Goal: Contribute content: Contribute content

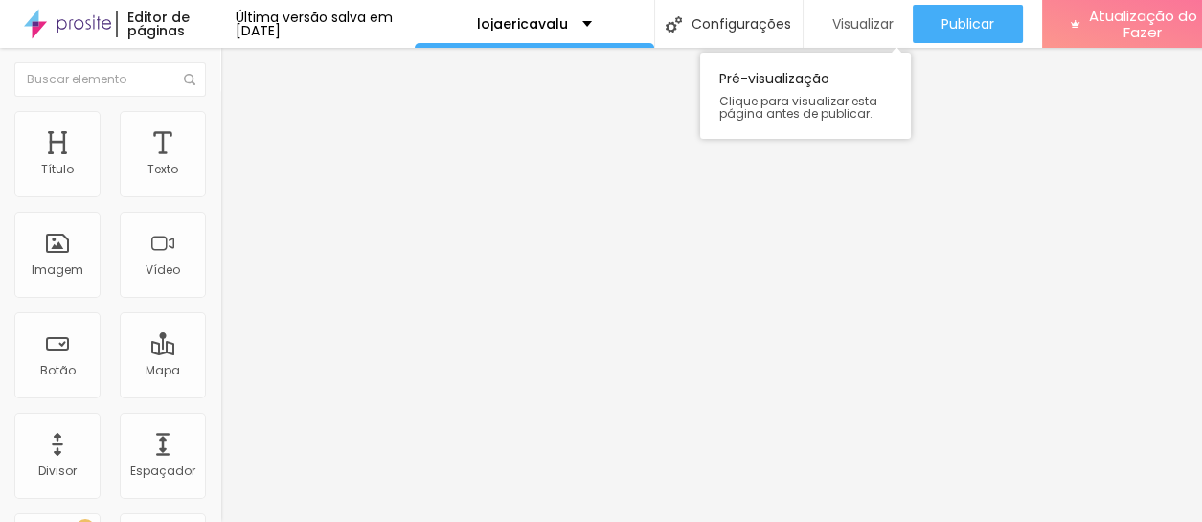
click at [893, 29] on font "Visualizar" at bounding box center [862, 23] width 61 height 19
click at [220, 389] on input "[DOMAIN_NAME][URL]" at bounding box center [335, 384] width 230 height 19
type input "w"
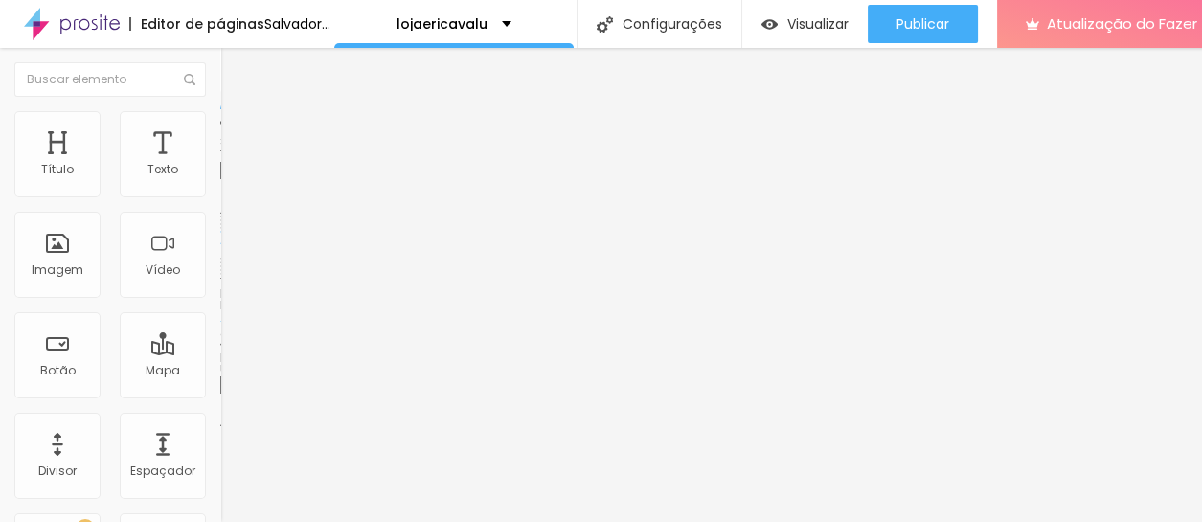
paste input "[URL][DOMAIN_NAME]"
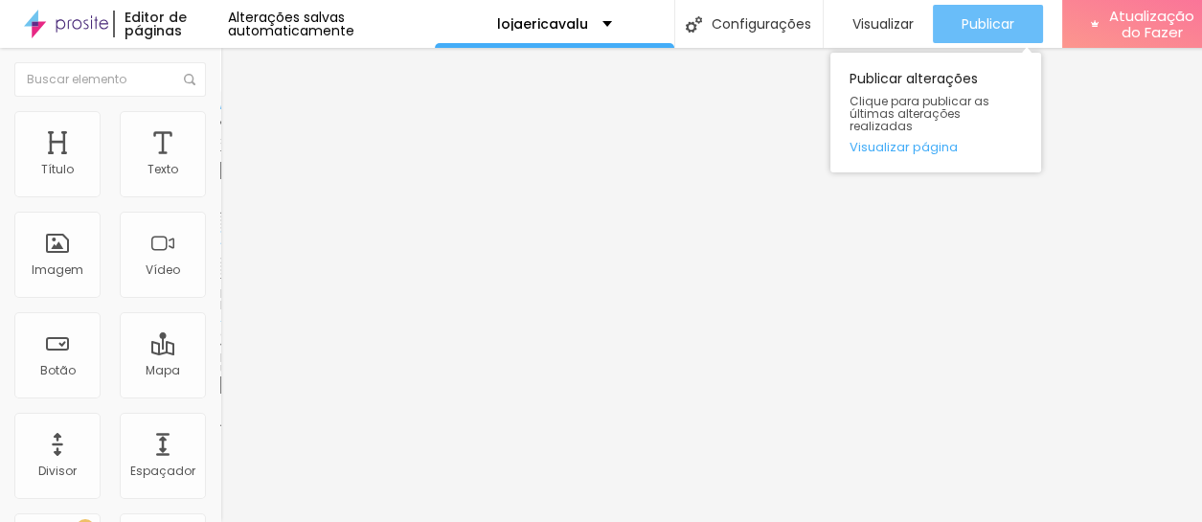
click at [980, 26] on font "Publicar" at bounding box center [987, 23] width 53 height 19
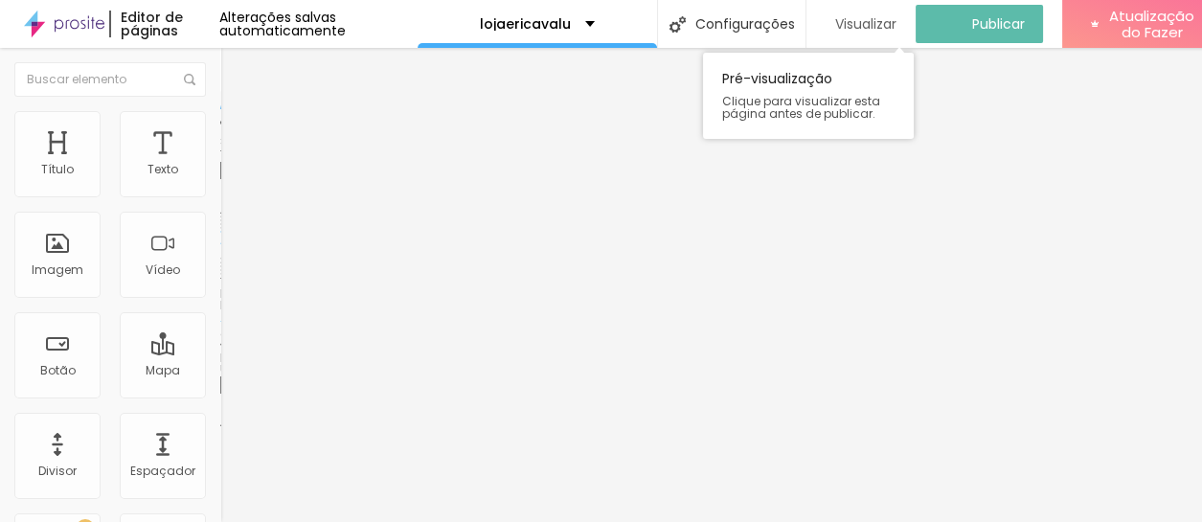
click at [872, 26] on font "Visualizar" at bounding box center [865, 23] width 61 height 19
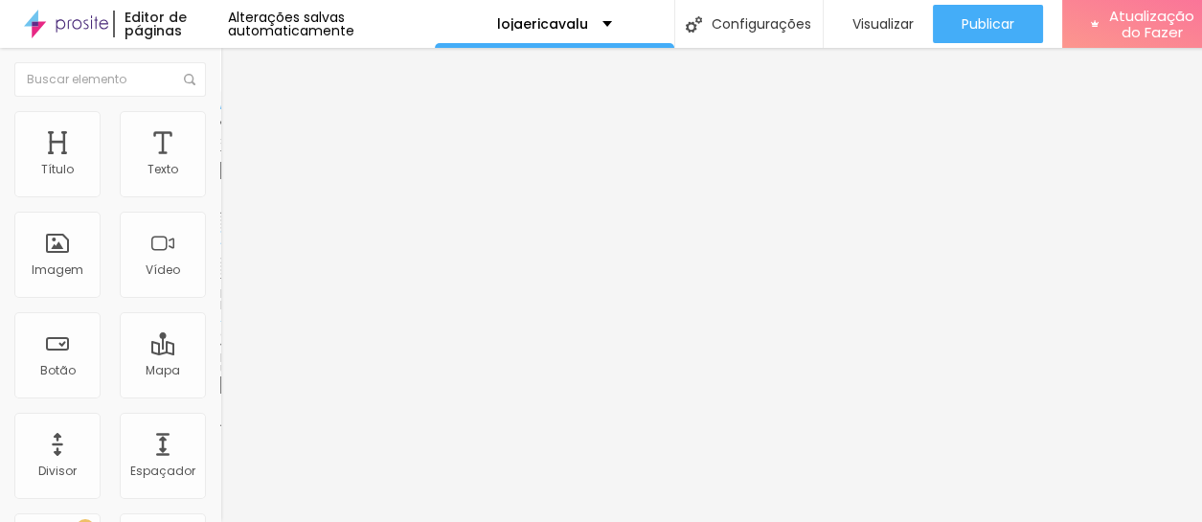
scroll to position [14, 0]
click at [220, 375] on input "[URL][DOMAIN_NAME]" at bounding box center [335, 384] width 230 height 19
drag, startPoint x: 156, startPoint y: 377, endPoint x: 20, endPoint y: 375, distance: 136.0
click at [220, 375] on input "[URL][DOMAIN_NAME]" at bounding box center [335, 384] width 230 height 19
paste input "5jwvtu"
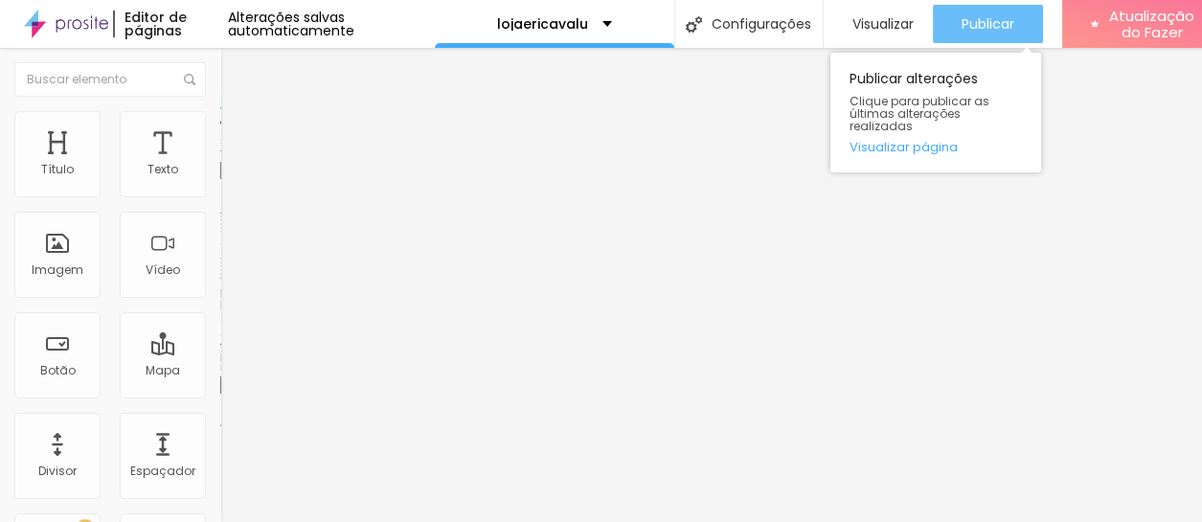
type input "[URL][DOMAIN_NAME]"
click at [980, 14] on font "Publicar" at bounding box center [987, 23] width 53 height 19
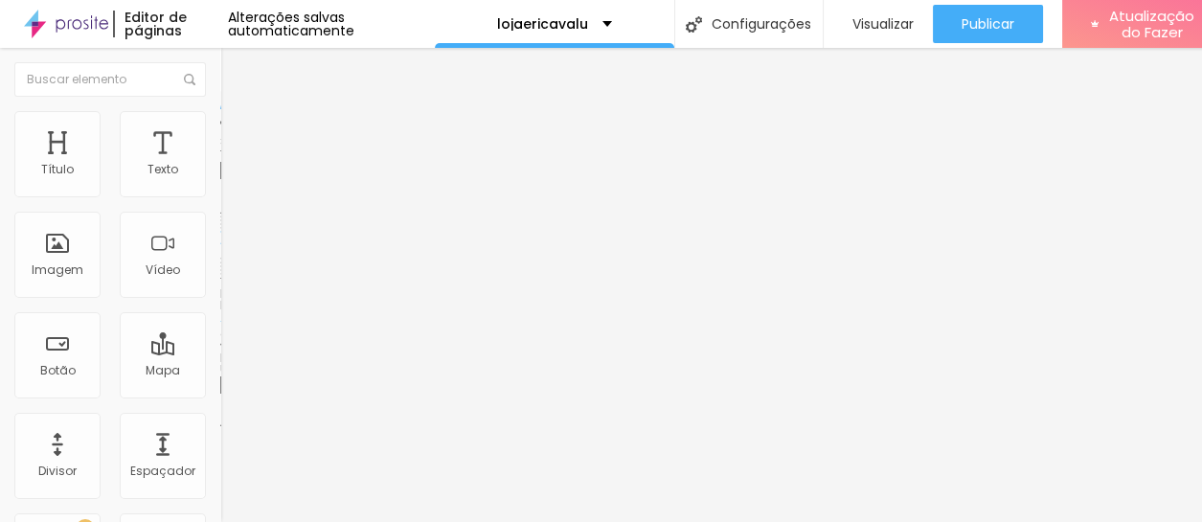
click at [220, 390] on input "[DOMAIN_NAME][URL]" at bounding box center [335, 384] width 230 height 19
drag, startPoint x: 163, startPoint y: 377, endPoint x: 4, endPoint y: 378, distance: 158.9
click at [220, 378] on div "Texto Quero comprar Alinhamento [GEOGRAPHIC_DATA] Link URL [DOMAIN_NAME][URL] A…" at bounding box center [330, 288] width 220 height 279
paste input "[URL][DOMAIN_NAME]"
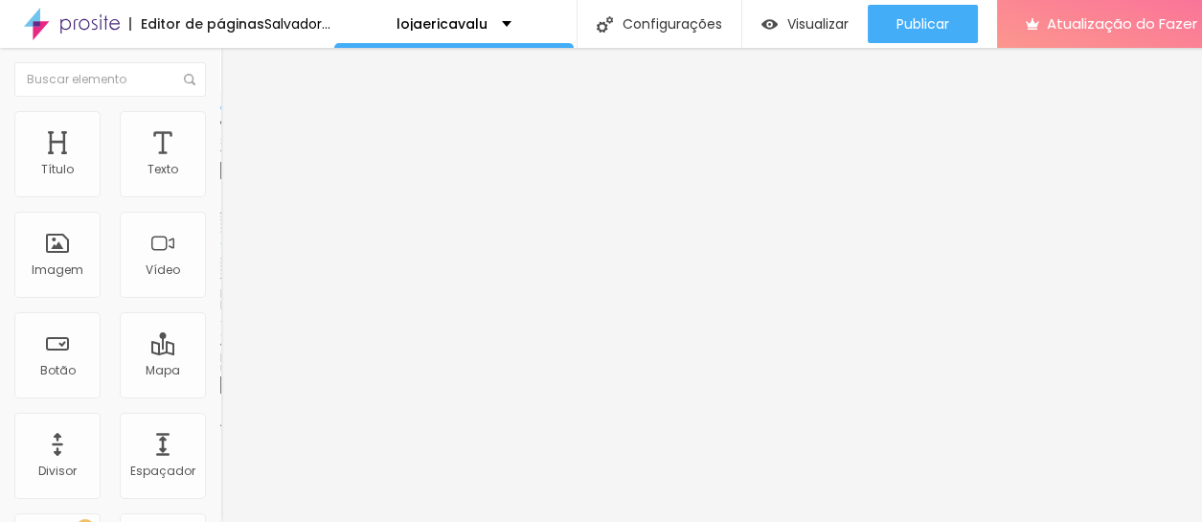
type input "[URL][DOMAIN_NAME]"
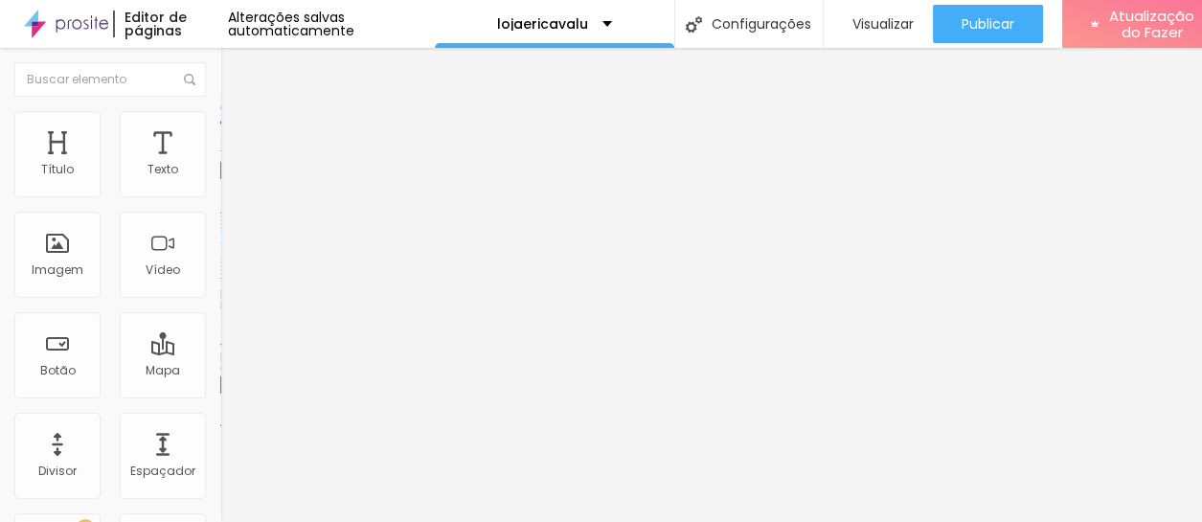
click at [220, 387] on input "[DOMAIN_NAME][URL]" at bounding box center [335, 384] width 230 height 19
drag, startPoint x: 159, startPoint y: 374, endPoint x: 28, endPoint y: 379, distance: 131.2
click at [220, 379] on input "[DOMAIN_NAME][URL]" at bounding box center [335, 384] width 230 height 19
paste input "[URL][DOMAIN_NAME]"
type input "[URL][DOMAIN_NAME]"
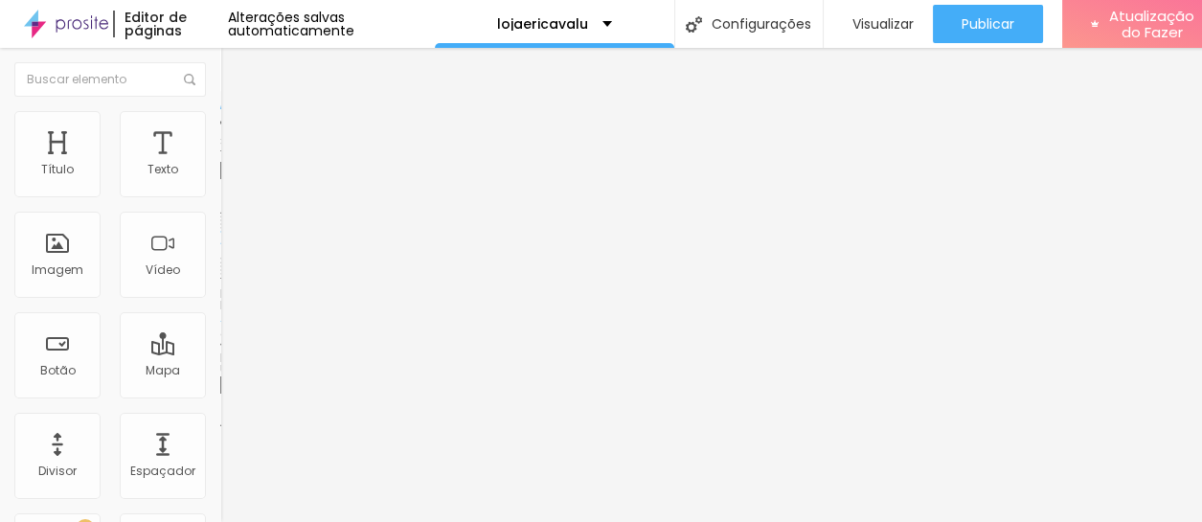
scroll to position [0, 0]
drag, startPoint x: 164, startPoint y: 390, endPoint x: 18, endPoint y: 385, distance: 145.6
click at [220, 385] on input "[DOMAIN_NAME][URL]" at bounding box center [335, 384] width 230 height 19
paste input "[URL][DOMAIN_NAME]"
type input "[URL][DOMAIN_NAME]"
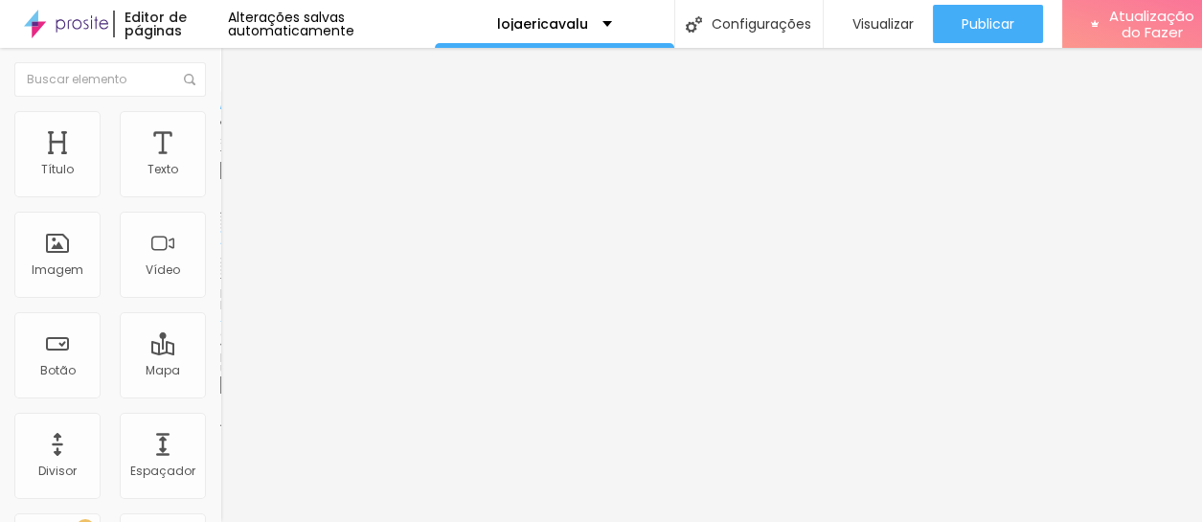
click at [220, 389] on input "[DOMAIN_NAME][URL]" at bounding box center [335, 384] width 230 height 19
drag, startPoint x: 153, startPoint y: 379, endPoint x: 17, endPoint y: 382, distance: 136.0
click at [220, 382] on input "[DOMAIN_NAME][URL]" at bounding box center [335, 384] width 230 height 19
paste input "[URL][DOMAIN_NAME]"
type input "[URL][DOMAIN_NAME]"
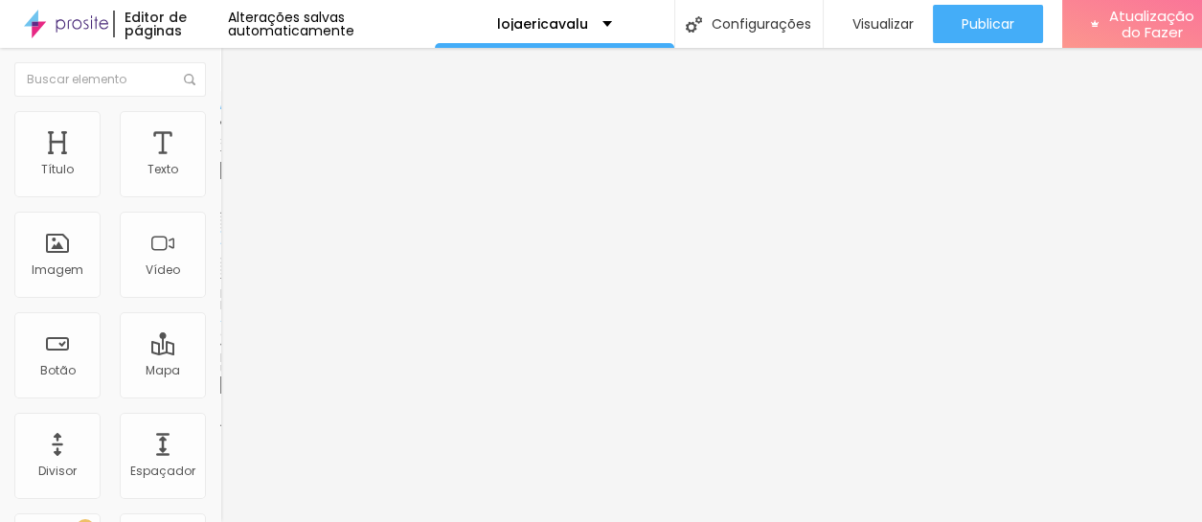
click at [220, 383] on input "[DOMAIN_NAME][URL]" at bounding box center [335, 384] width 230 height 19
drag, startPoint x: 162, startPoint y: 381, endPoint x: 17, endPoint y: 379, distance: 144.6
click at [220, 379] on input "[DOMAIN_NAME][URL]" at bounding box center [335, 384] width 230 height 19
paste input "[URL][DOMAIN_NAME]"
type input "[URL][DOMAIN_NAME]"
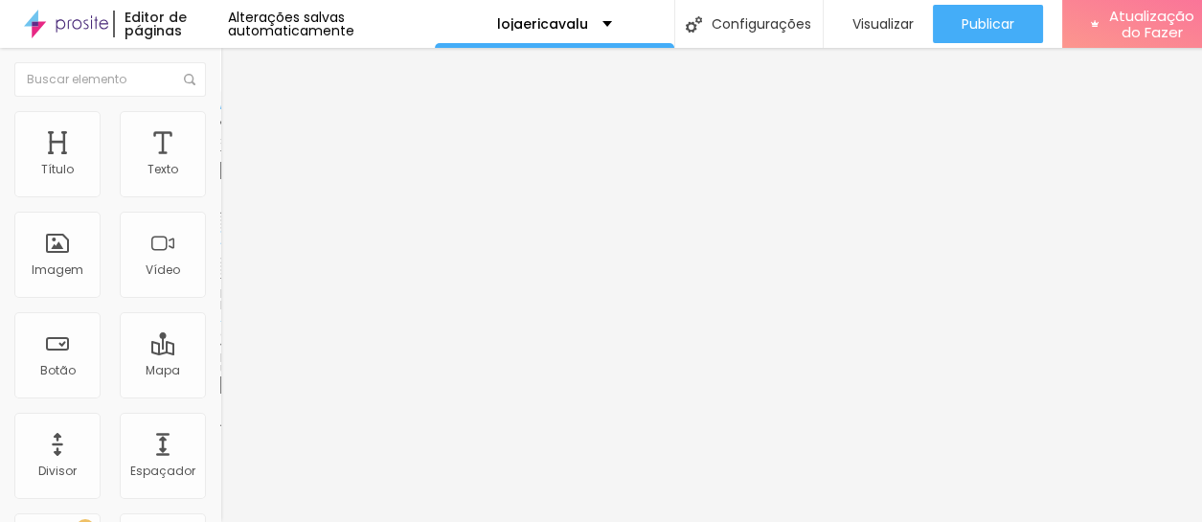
click at [220, 390] on input "[DOMAIN_NAME][URL]" at bounding box center [335, 384] width 230 height 19
drag, startPoint x: 166, startPoint y: 378, endPoint x: 11, endPoint y: 377, distance: 155.1
click at [220, 377] on div "Texto Quero comprar Alinhamento [GEOGRAPHIC_DATA] Link URL [DOMAIN_NAME][URL] A…" at bounding box center [330, 288] width 220 height 279
paste input "[URL][DOMAIN_NAME]"
type input "[URL][DOMAIN_NAME]"
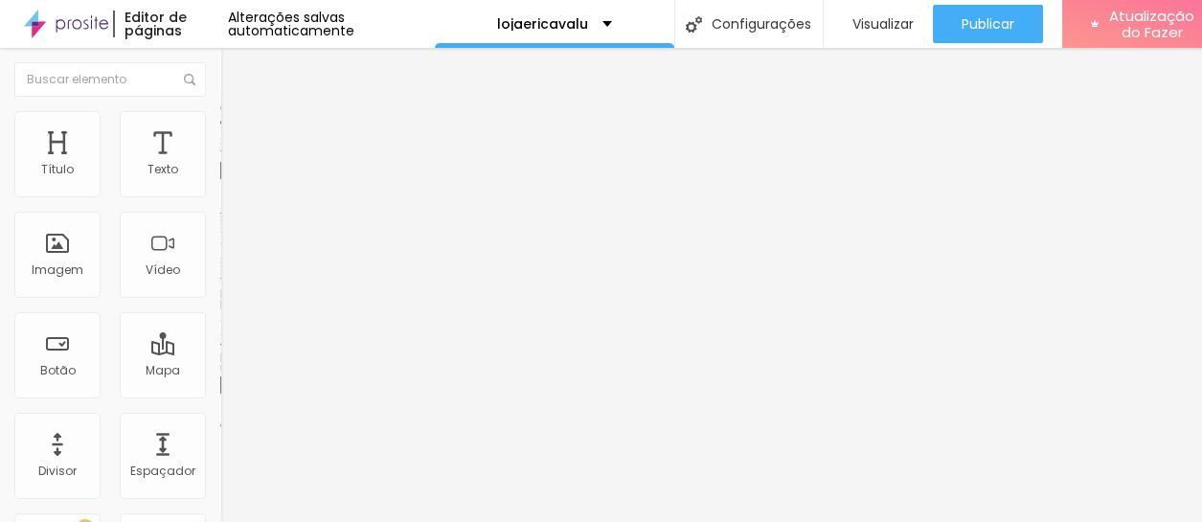
drag, startPoint x: 178, startPoint y: 375, endPoint x: 5, endPoint y: 373, distance: 173.3
click at [220, 373] on div "Texto Quero comprar Alinhamento [GEOGRAPHIC_DATA] Link URL [DOMAIN_NAME][URL] A…" at bounding box center [330, 288] width 220 height 279
paste input "[URL][DOMAIN_NAME]"
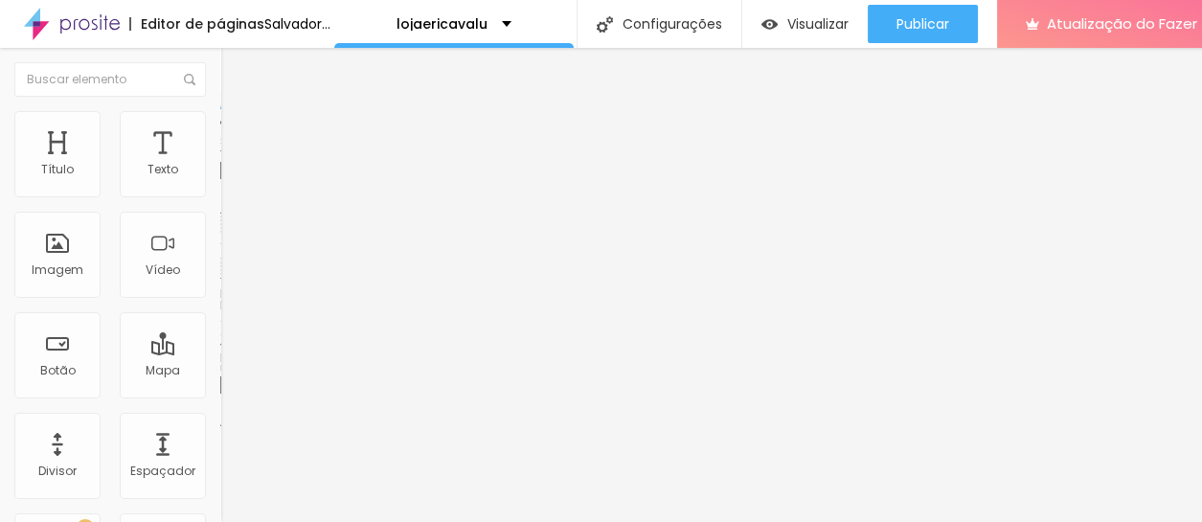
type input "[URL][DOMAIN_NAME]"
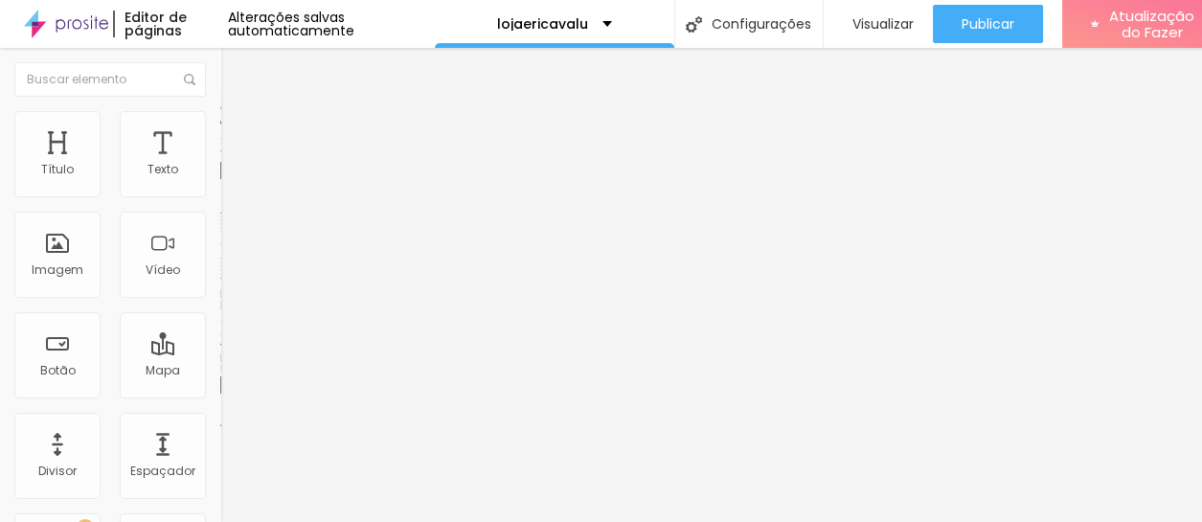
click at [220, 377] on input "[DOMAIN_NAME][URL]" at bounding box center [335, 384] width 230 height 19
drag, startPoint x: 197, startPoint y: 381, endPoint x: 146, endPoint y: 401, distance: 55.5
click at [220, 401] on div "URL [DOMAIN_NAME][URL]" at bounding box center [330, 387] width 220 height 47
click at [220, 386] on input "[DOMAIN_NAME][URL]" at bounding box center [335, 384] width 230 height 19
drag, startPoint x: 179, startPoint y: 385, endPoint x: 7, endPoint y: 386, distance: 172.3
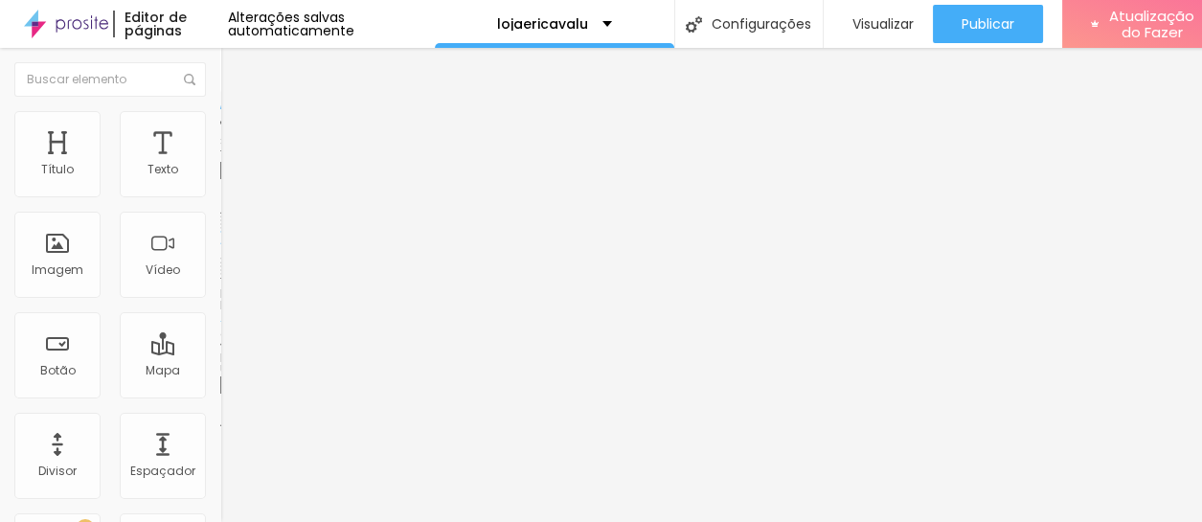
click at [220, 386] on div "Texto Quero comprar Alinhamento [GEOGRAPHIC_DATA] Link URL [DOMAIN_NAME][URL] A…" at bounding box center [330, 288] width 220 height 279
paste input "[URL][DOMAIN_NAME]"
type input "[URL][DOMAIN_NAME]"
drag, startPoint x: 171, startPoint y: 384, endPoint x: 29, endPoint y: 382, distance: 142.7
click at [220, 382] on input "[DOMAIN_NAME][URL]" at bounding box center [335, 384] width 230 height 19
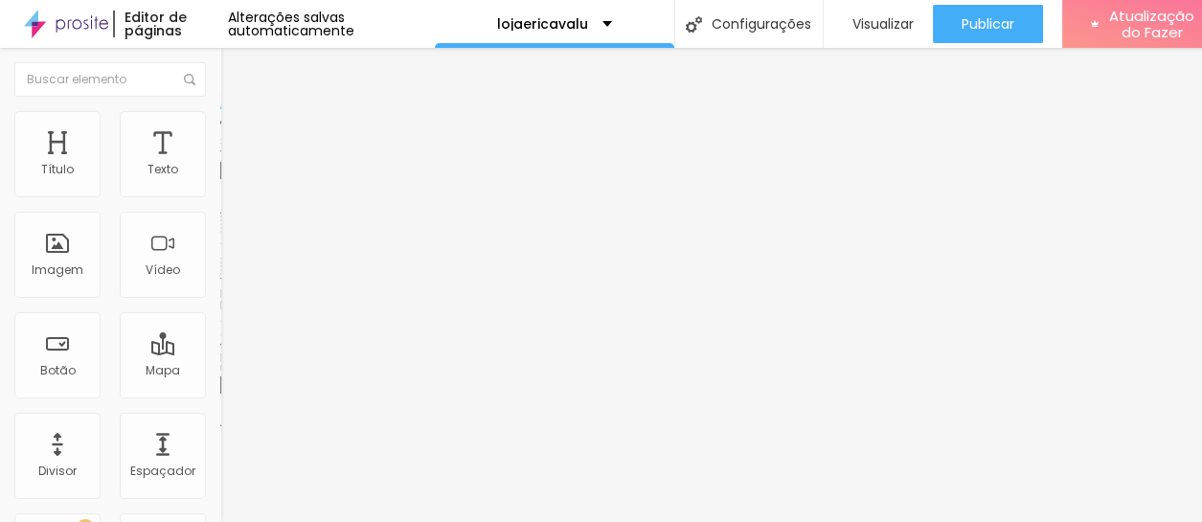
paste input "[URL][DOMAIN_NAME]"
type input "[URL][DOMAIN_NAME]"
drag, startPoint x: 168, startPoint y: 383, endPoint x: 19, endPoint y: 392, distance: 148.6
click at [220, 392] on input "[DOMAIN_NAME][URL]" at bounding box center [335, 384] width 230 height 19
paste input "[URL][DOMAIN_NAME]"
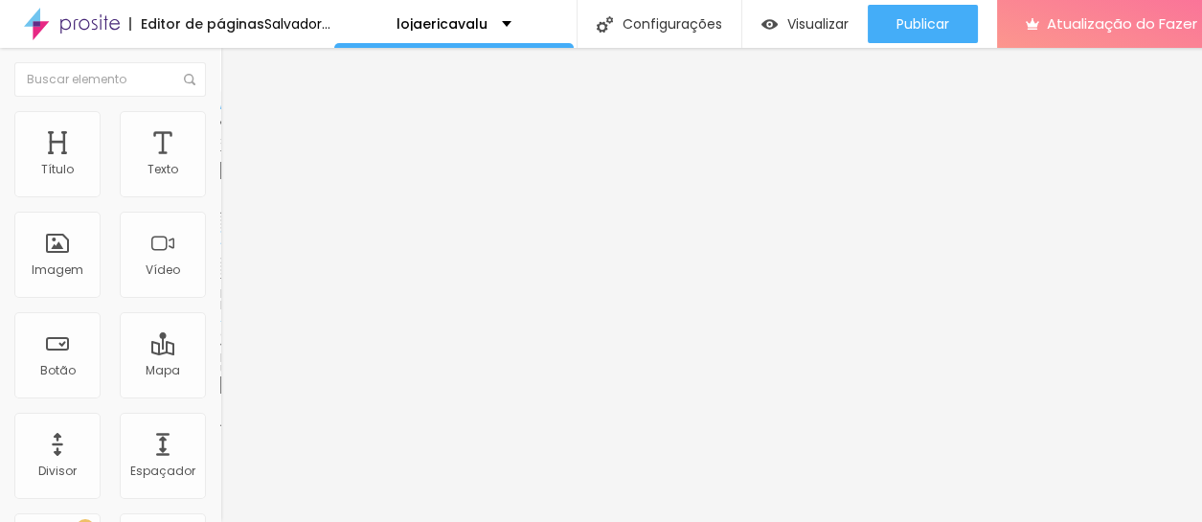
type input "[URL][DOMAIN_NAME]"
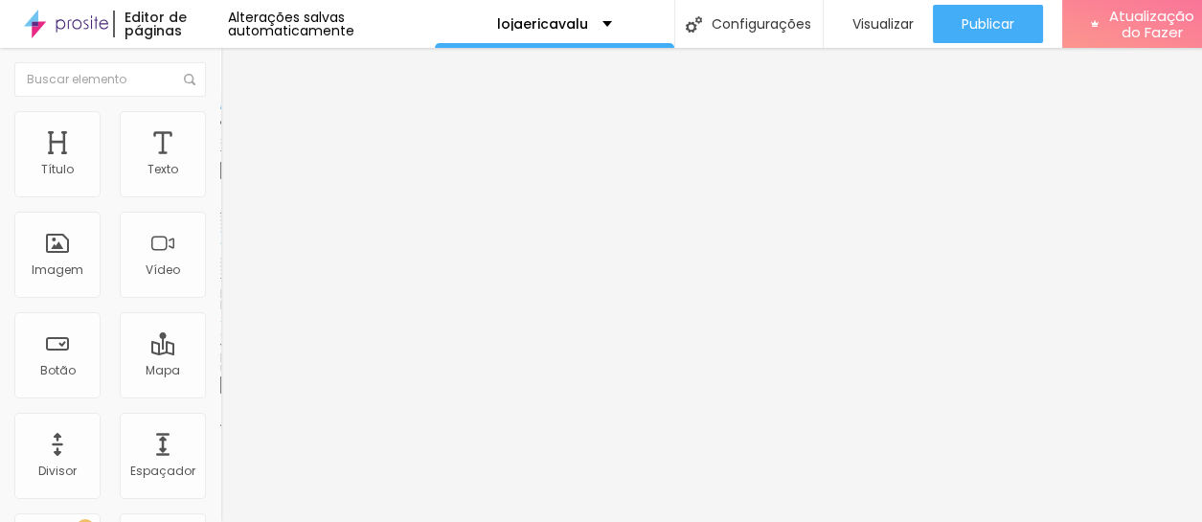
drag, startPoint x: 171, startPoint y: 371, endPoint x: 0, endPoint y: 377, distance: 171.5
click at [220, 377] on div "Texto Quero comprar Alinhamento [GEOGRAPHIC_DATA] Link URL [DOMAIN_NAME][URL] A…" at bounding box center [330, 288] width 220 height 279
paste input "[URL][DOMAIN_NAME]"
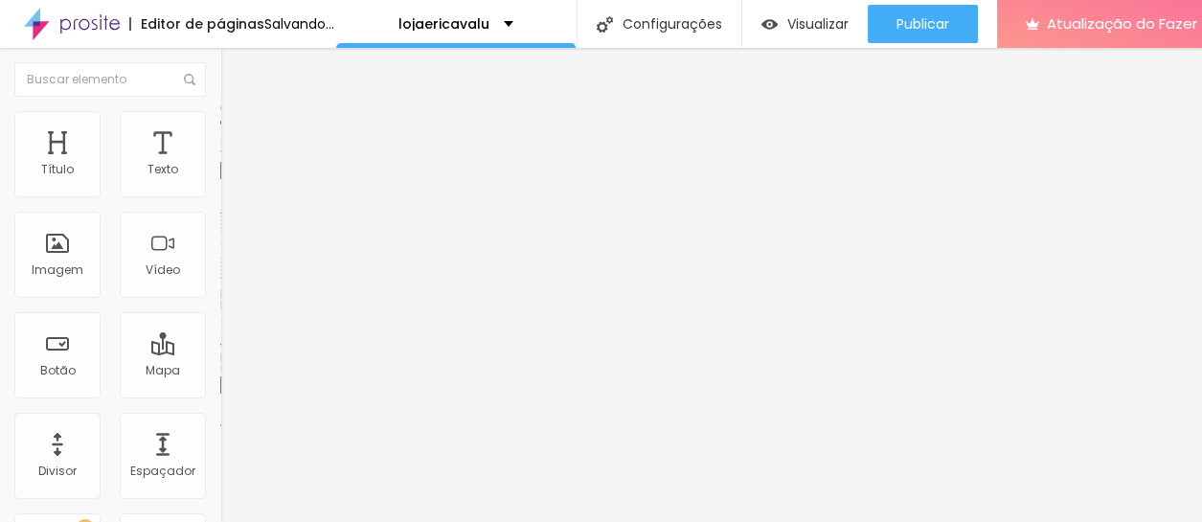
type input "[URL][DOMAIN_NAME]"
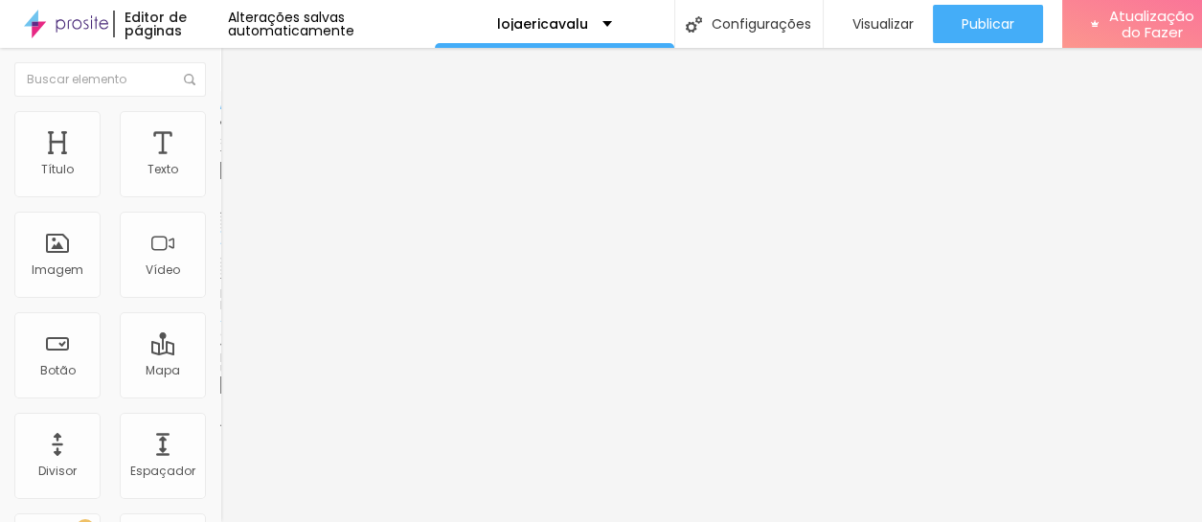
click at [220, 381] on input "[DOMAIN_NAME][URL]" at bounding box center [335, 384] width 230 height 19
drag, startPoint x: 168, startPoint y: 381, endPoint x: 18, endPoint y: 390, distance: 149.6
click at [220, 390] on input "[DOMAIN_NAME][URL]" at bounding box center [335, 384] width 230 height 19
paste input "[URL][DOMAIN_NAME]"
type input "[URL][DOMAIN_NAME]"
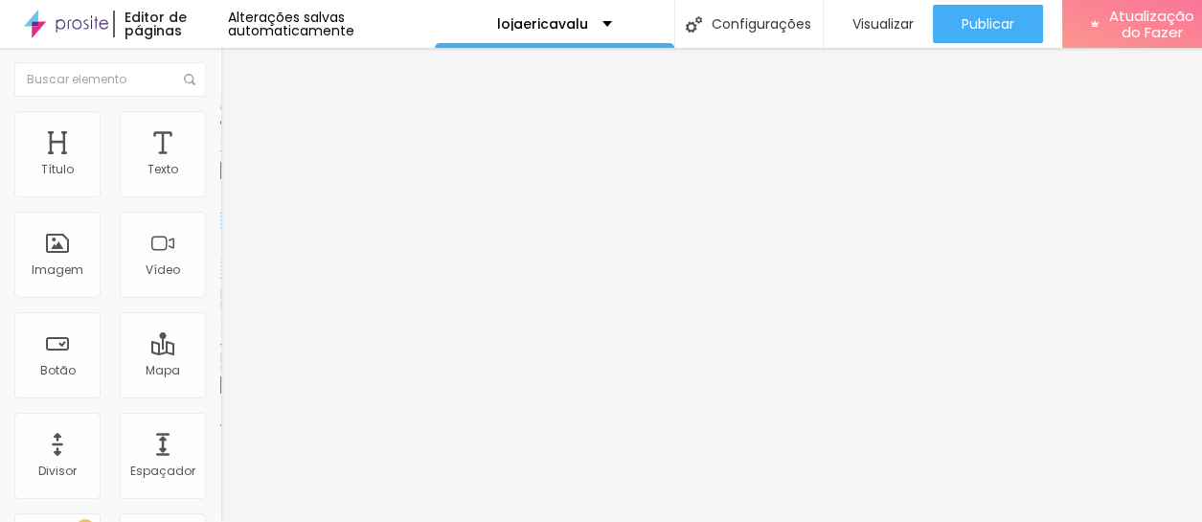
click at [220, 383] on input "https://" at bounding box center [335, 384] width 230 height 19
drag, startPoint x: 99, startPoint y: 381, endPoint x: 0, endPoint y: 373, distance: 98.9
click at [220, 373] on div "Texto COMPRAR AGORA Alinhamento [GEOGRAPHIC_DATA] Link URL https:// Abrir em um…" at bounding box center [330, 288] width 220 height 279
paste input "[DOMAIN_NAME][URL]"
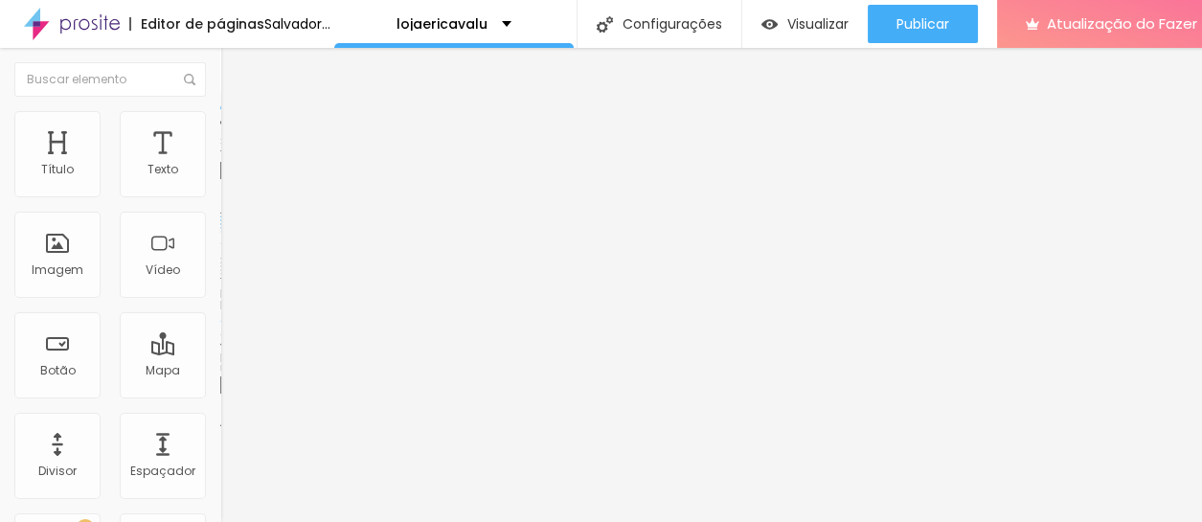
type input "[URL][DOMAIN_NAME]"
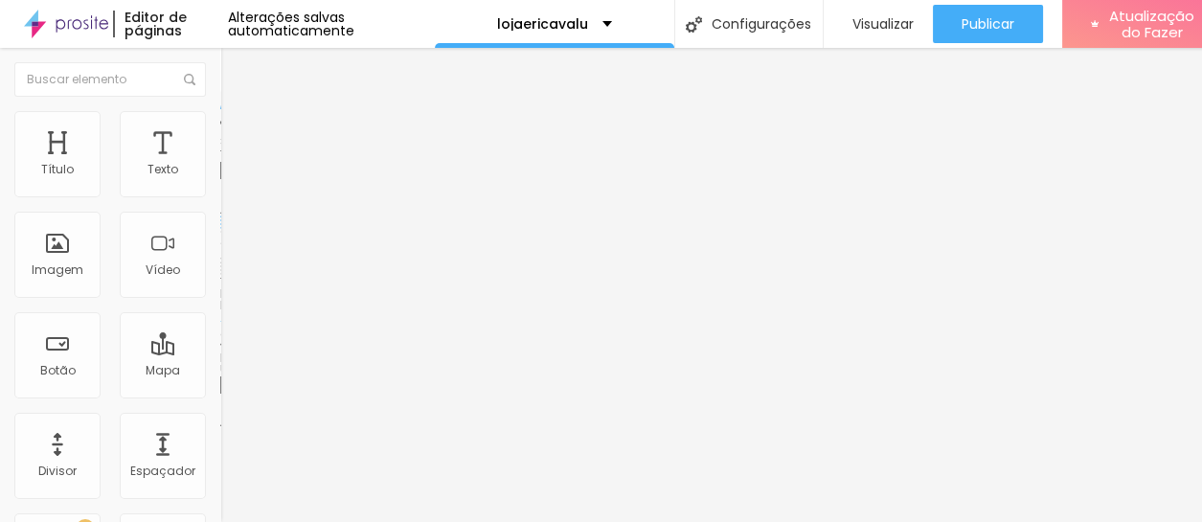
click at [220, 384] on input "https://" at bounding box center [335, 384] width 230 height 19
drag, startPoint x: 114, startPoint y: 384, endPoint x: 9, endPoint y: 384, distance: 105.3
click at [220, 384] on div "Texto COMPRAR AGORA Alinhamento [GEOGRAPHIC_DATA] Link URL https:// Abrir em um…" at bounding box center [330, 288] width 220 height 279
paste input "[DOMAIN_NAME][URL]"
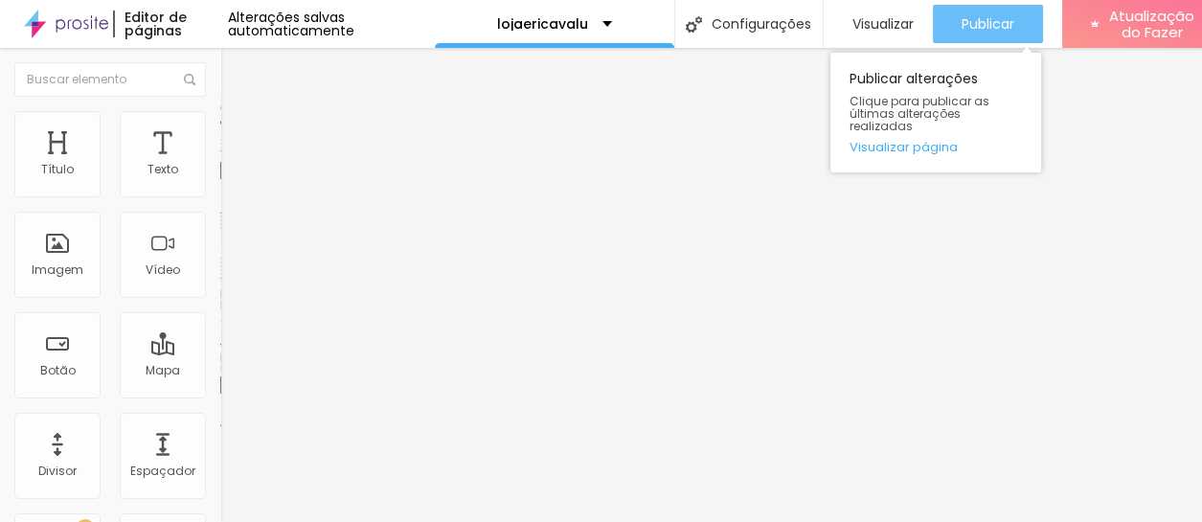
type input "[URL][DOMAIN_NAME]"
click at [977, 26] on font "Publicar" at bounding box center [987, 23] width 53 height 19
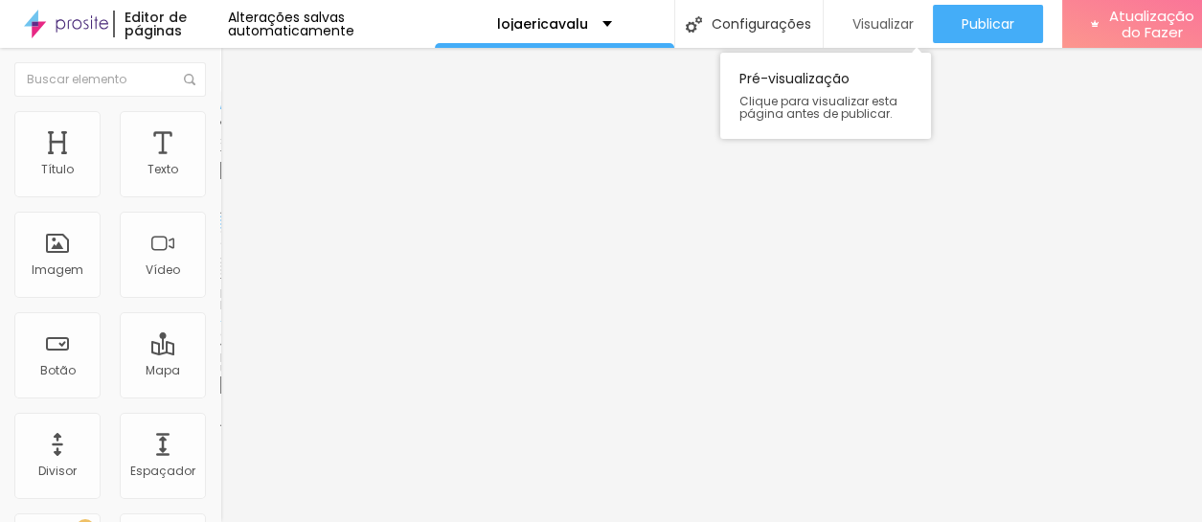
click at [881, 20] on font "Visualizar" at bounding box center [882, 23] width 61 height 19
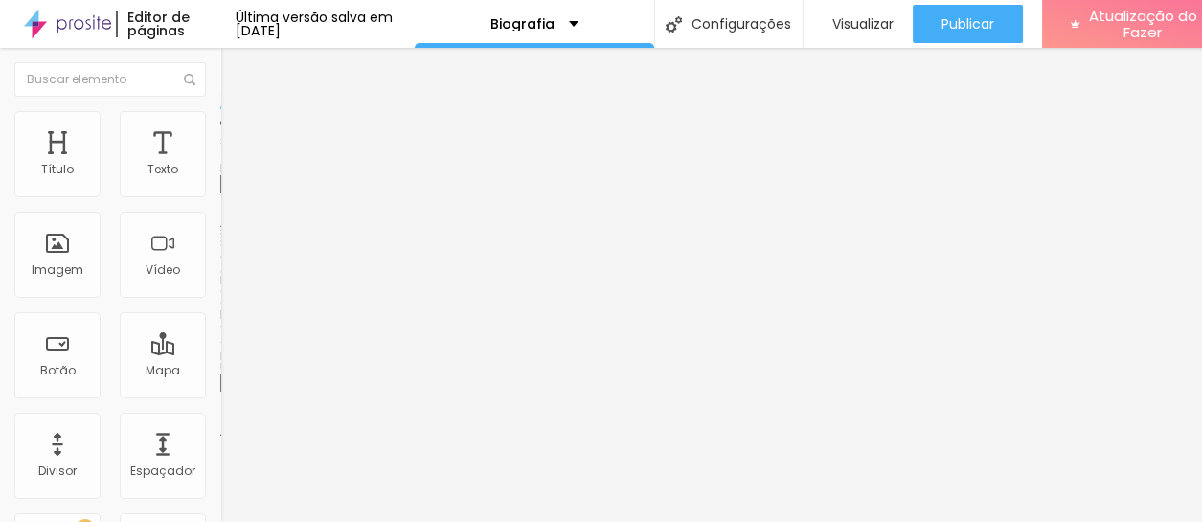
scroll to position [54, 0]
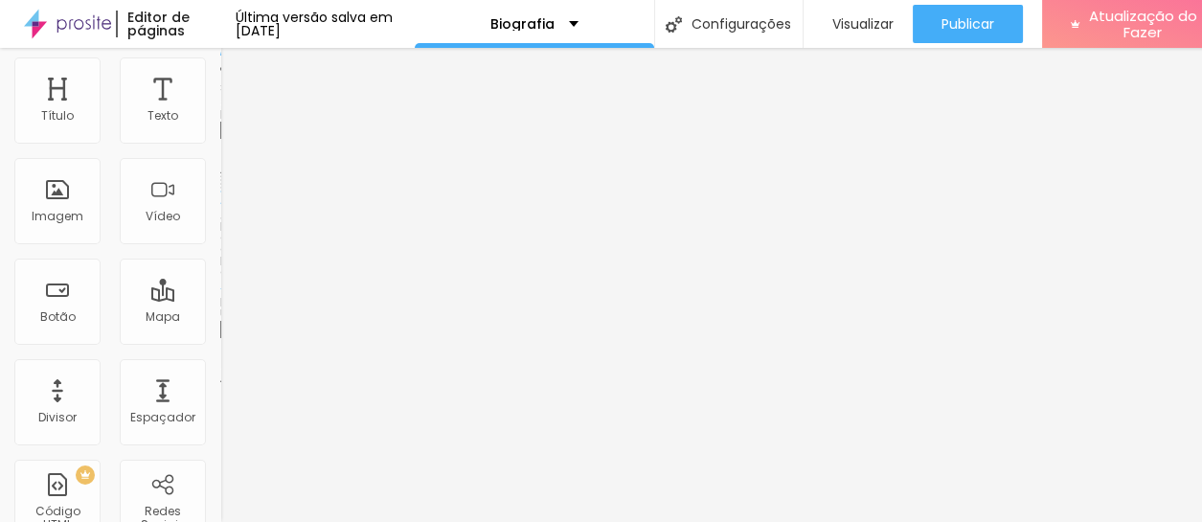
click at [220, 339] on input "https://www.instagram.com/ericavalufotosefilmes/" at bounding box center [335, 329] width 230 height 19
drag, startPoint x: 26, startPoint y: 459, endPoint x: 195, endPoint y: 465, distance: 169.6
click at [220, 384] on div "Trocar imagem Descrição da imagem (Alt) Alinhamento Proporção Original Cinema 1…" at bounding box center [330, 240] width 220 height 288
paste input "drive.google.com/file/d/1-rP-xW0wnzmeIUkzrpYn6XFpu2NQwGhZ/view?usp=sharing"
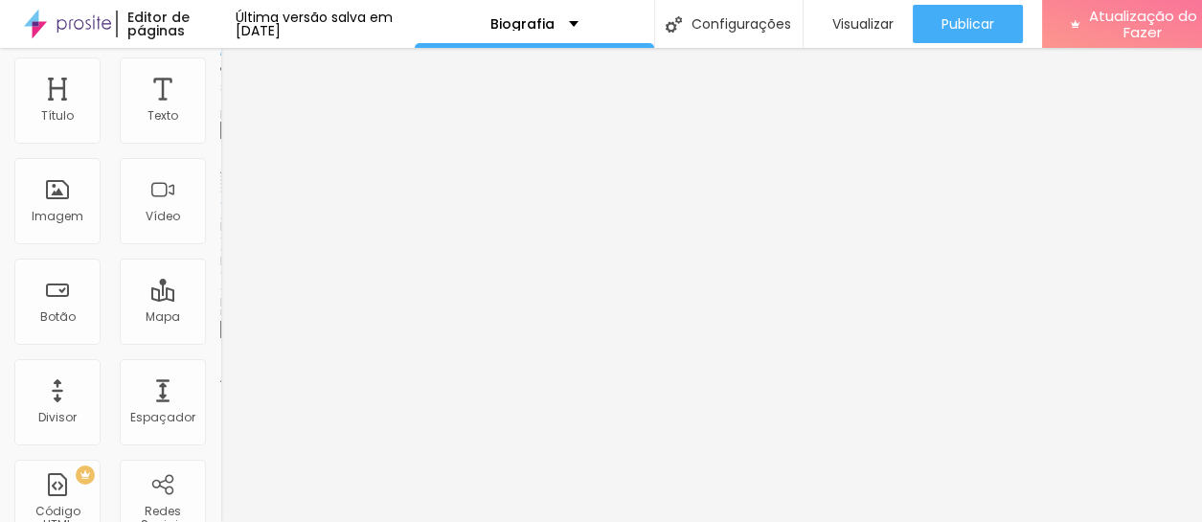
scroll to position [0, 368]
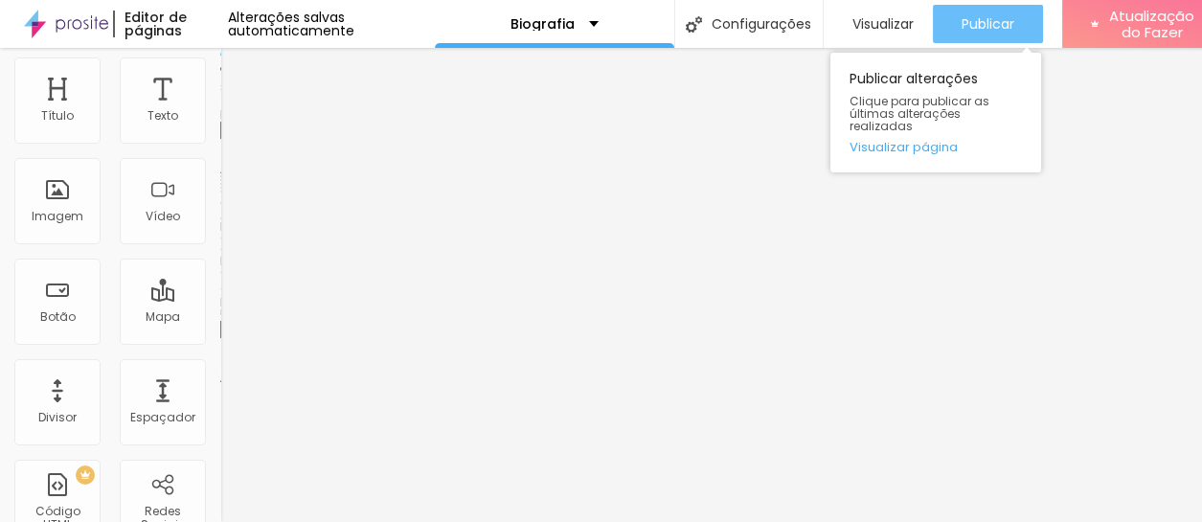
type input "https://drive.google.com/file/d/1-rP-xW0wnzmeIUkzrpYn6XFpu2NQwGhZ/view?usp=shar…"
click at [965, 14] on font "Publicar" at bounding box center [987, 23] width 53 height 19
click at [995, 17] on font "Publicar" at bounding box center [987, 23] width 53 height 19
